Goal: Task Accomplishment & Management: Manage account settings

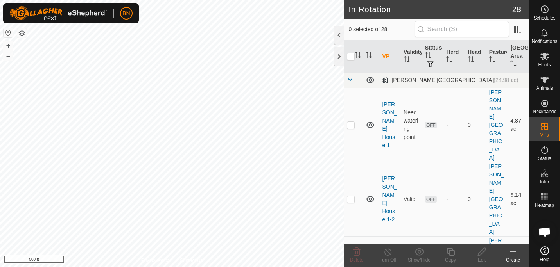
scroll to position [391, 0]
checkbox input "false"
checkbox input "true"
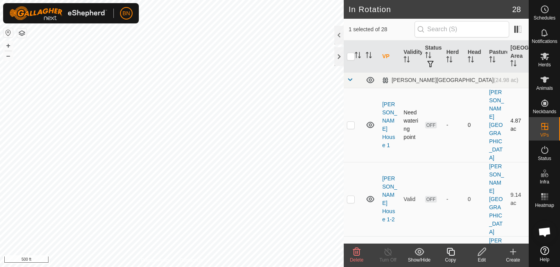
checkbox input "true"
checkbox input "false"
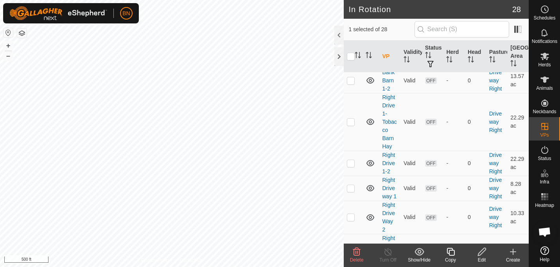
scroll to position [703, 0]
checkbox input "false"
checkbox input "true"
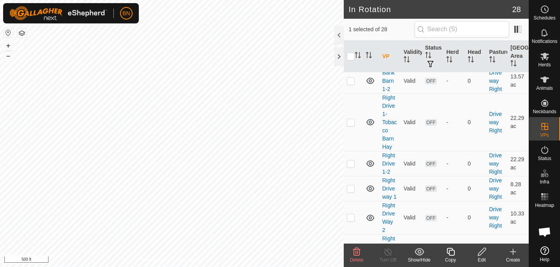
checkbox input "false"
checkbox input "true"
